Goal: Navigation & Orientation: Find specific page/section

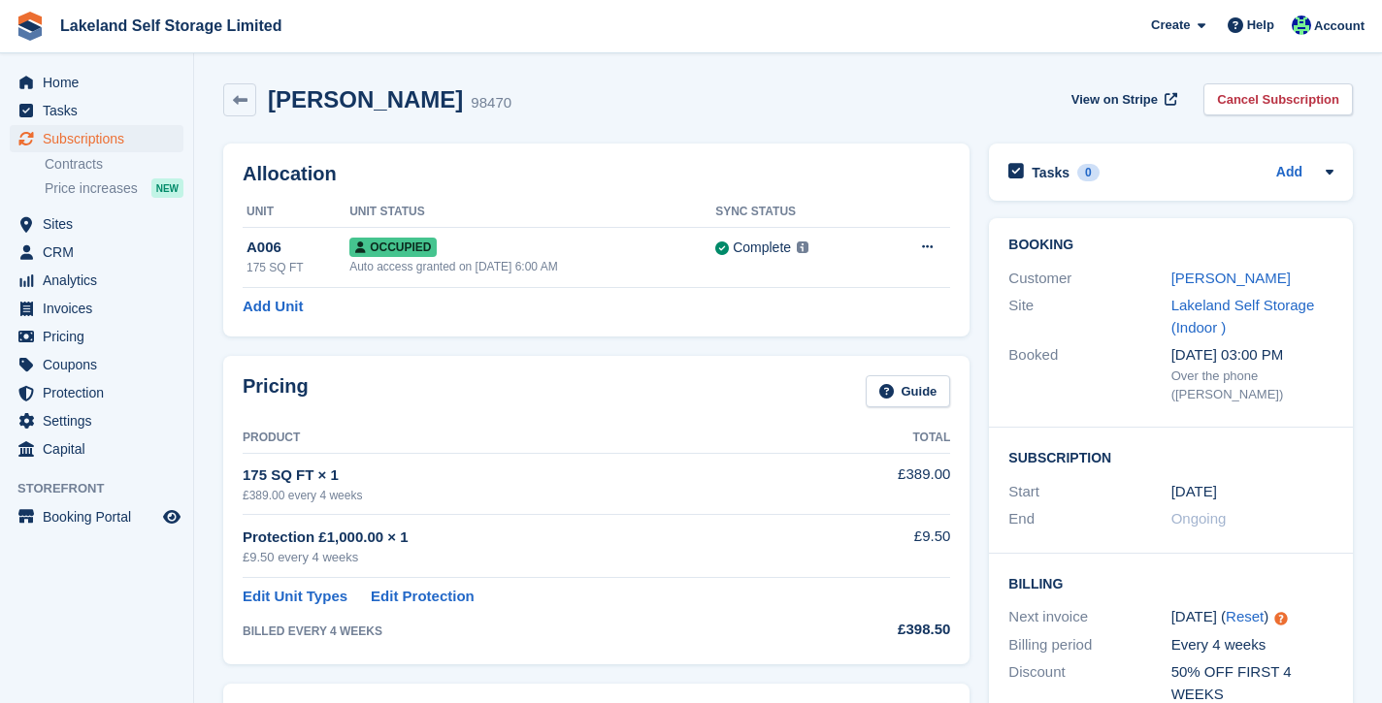
scroll to position [403, 0]
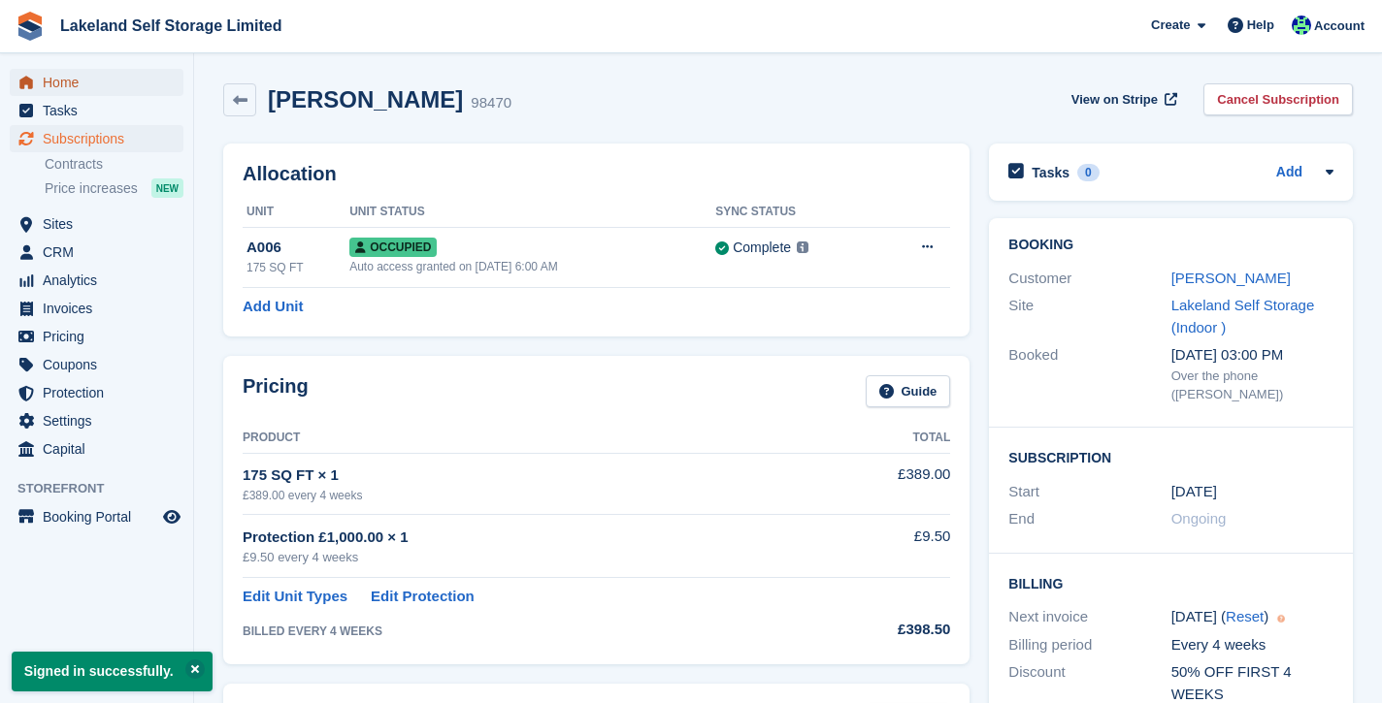
click at [79, 85] on span "Home" at bounding box center [101, 82] width 116 height 27
